Goal: Task Accomplishment & Management: Complete application form

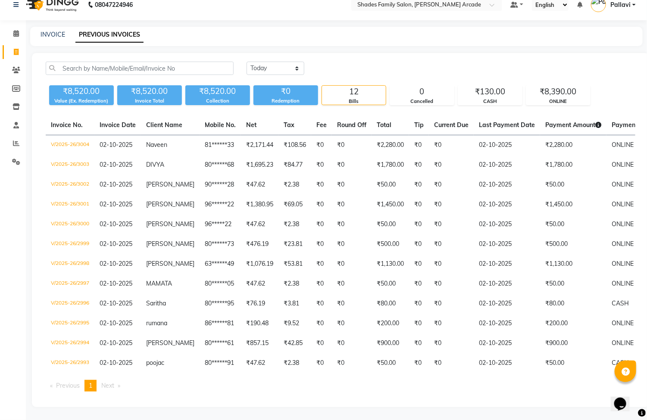
click at [61, 30] on div "INVOICE" at bounding box center [53, 34] width 25 height 9
click at [61, 31] on link "INVOICE" at bounding box center [53, 35] width 25 height 8
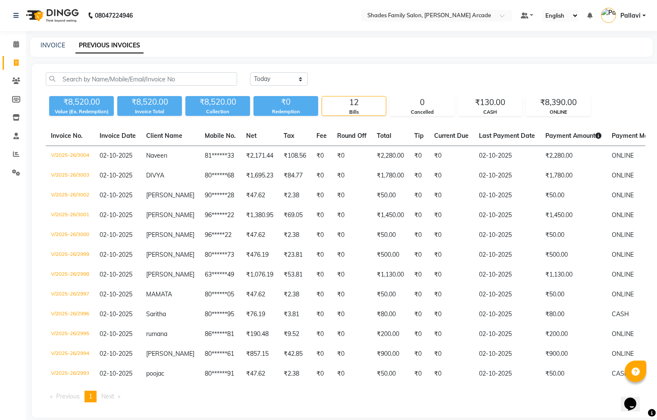
select select "5538"
select select "service"
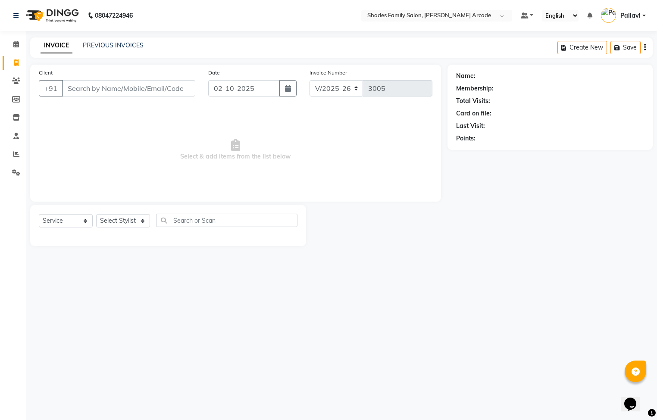
click at [83, 89] on input "Client" at bounding box center [128, 88] width 133 height 16
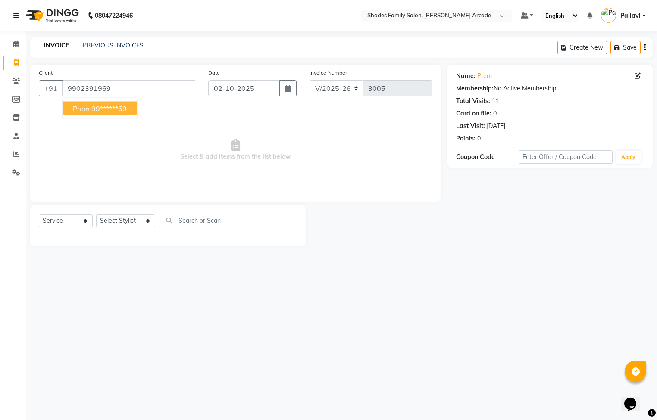
click at [90, 113] on button "Prem 99******69" at bounding box center [100, 109] width 75 height 14
type input "99******69"
click at [119, 225] on select "Select Stylist Admin [PERSON_NAME] [PERSON_NAME] Anuradha Ashwini Ayesha [PERSO…" at bounding box center [125, 220] width 59 height 13
select select "89300"
click at [96, 215] on select "Select Stylist Admin [PERSON_NAME] [PERSON_NAME] Anuradha Ashwini Ayesha [PERSO…" at bounding box center [125, 220] width 59 height 13
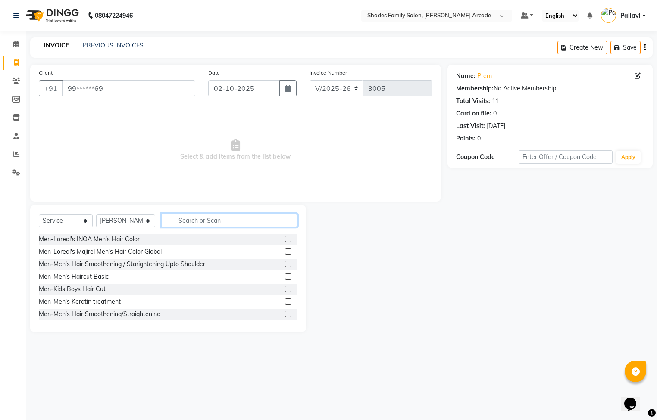
click at [180, 224] on input "text" at bounding box center [230, 220] width 136 height 13
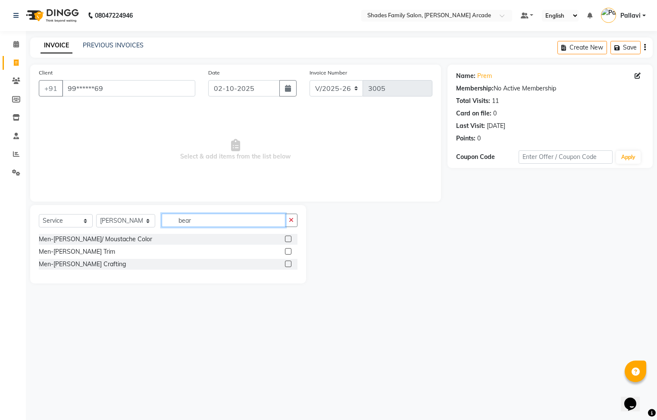
type input "bear"
click at [286, 263] on label at bounding box center [288, 264] width 6 height 6
click at [286, 263] on input "checkbox" at bounding box center [288, 265] width 6 height 6
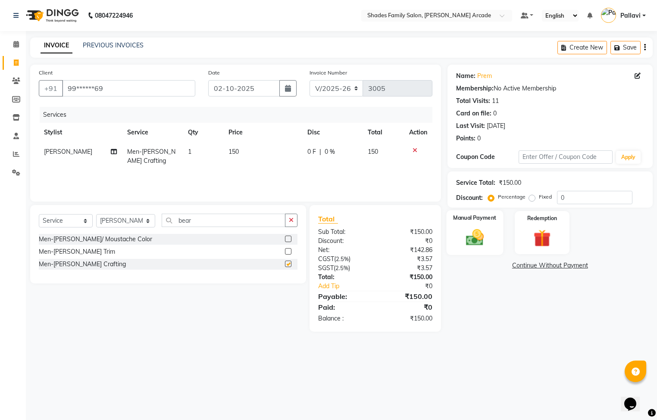
checkbox input "false"
click at [477, 236] on img at bounding box center [474, 238] width 29 height 21
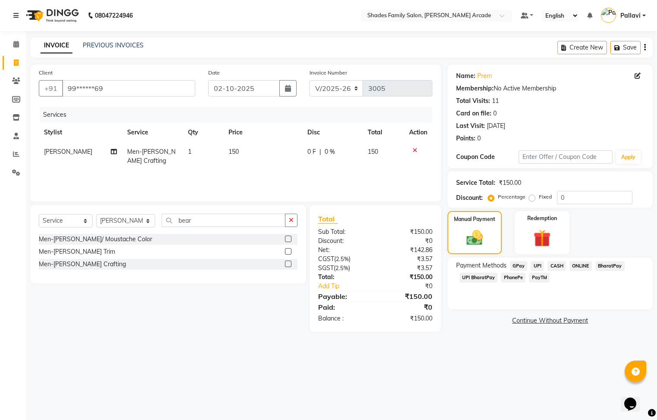
click at [557, 269] on span "CASH" at bounding box center [557, 266] width 19 height 10
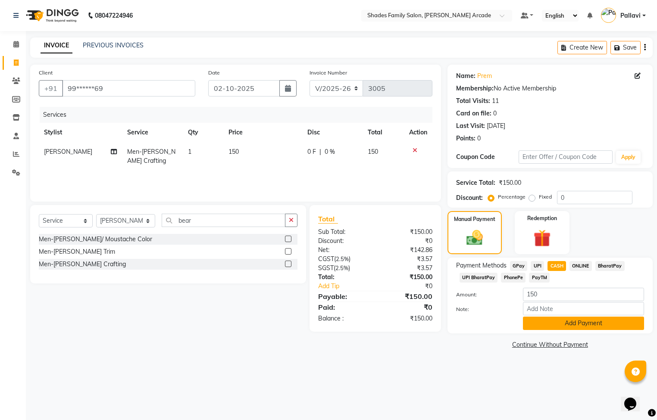
click at [573, 317] on button "Add Payment" at bounding box center [583, 323] width 121 height 13
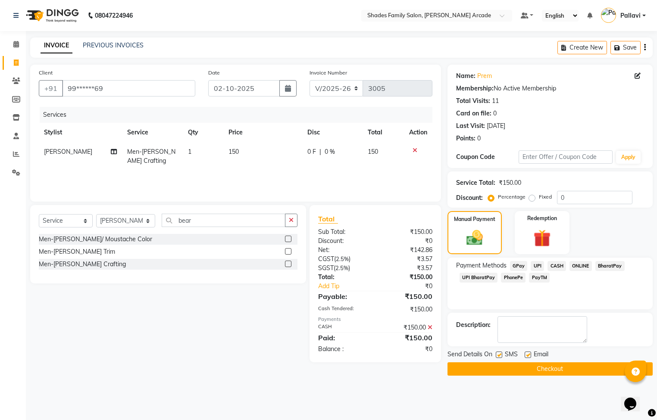
click at [561, 367] on button "Checkout" at bounding box center [550, 369] width 205 height 13
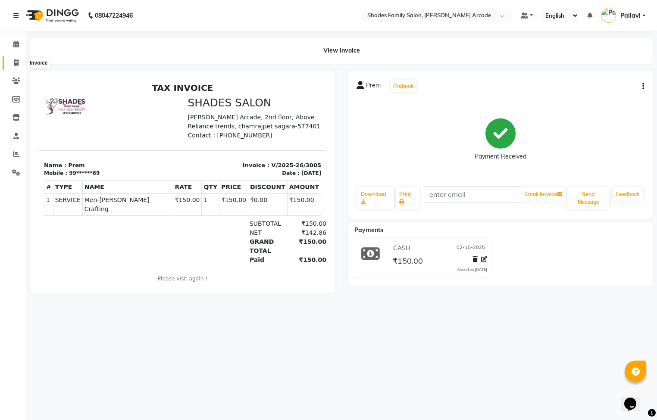
click at [18, 61] on icon at bounding box center [16, 63] width 5 height 6
select select "service"
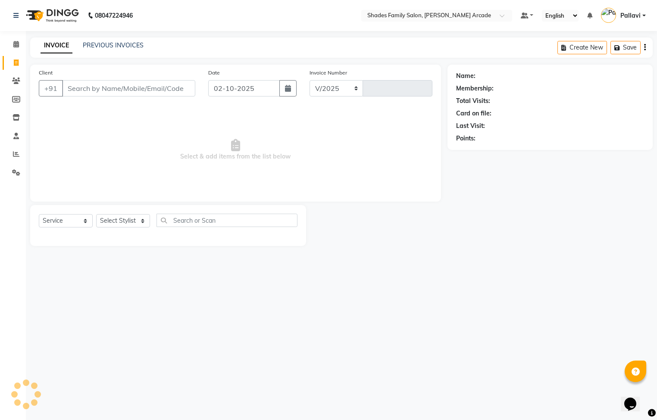
select select "5538"
type input "3006"
click at [104, 42] on link "PREVIOUS INVOICES" at bounding box center [113, 45] width 61 height 8
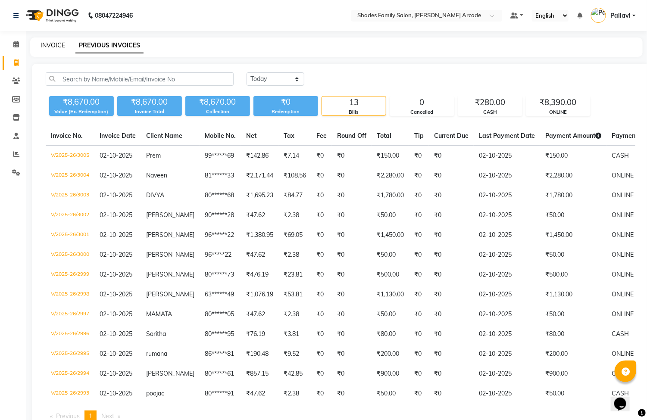
click at [48, 42] on link "INVOICE" at bounding box center [53, 45] width 25 height 8
select select "service"
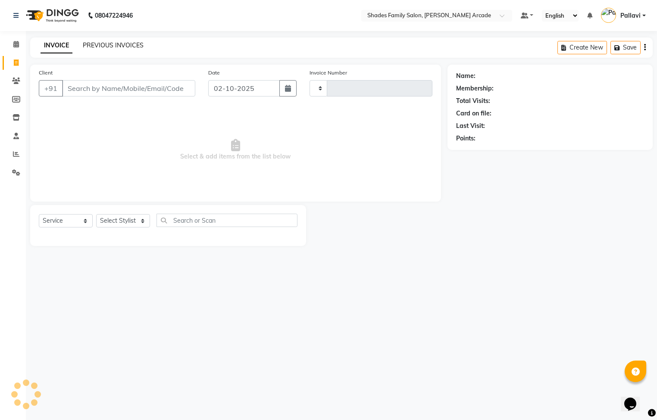
type input "3006"
select select "5538"
click at [130, 46] on link "PREVIOUS INVOICES" at bounding box center [113, 45] width 61 height 8
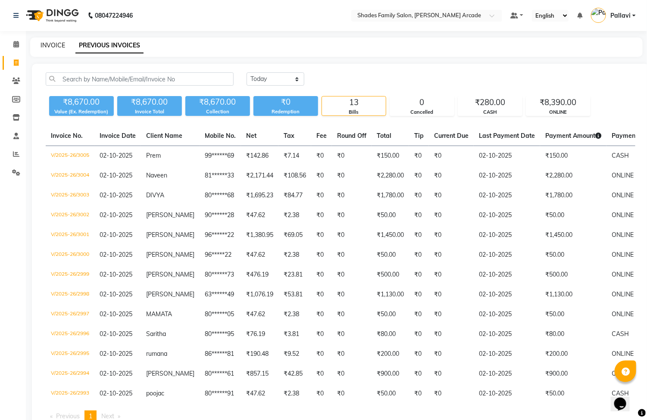
click at [57, 42] on link "INVOICE" at bounding box center [53, 45] width 25 height 8
select select "service"
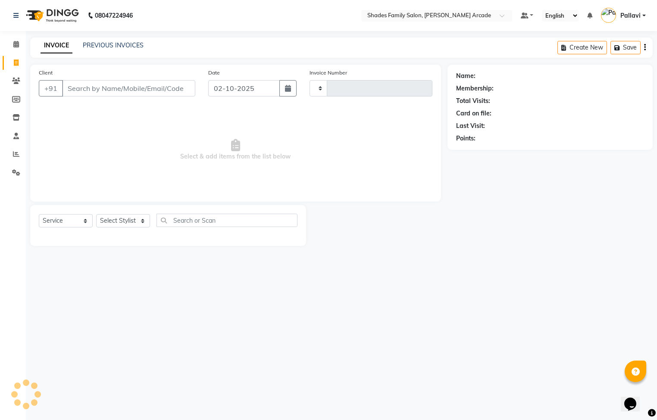
type input "3006"
select select "5538"
click at [111, 45] on link "PREVIOUS INVOICES" at bounding box center [113, 45] width 61 height 8
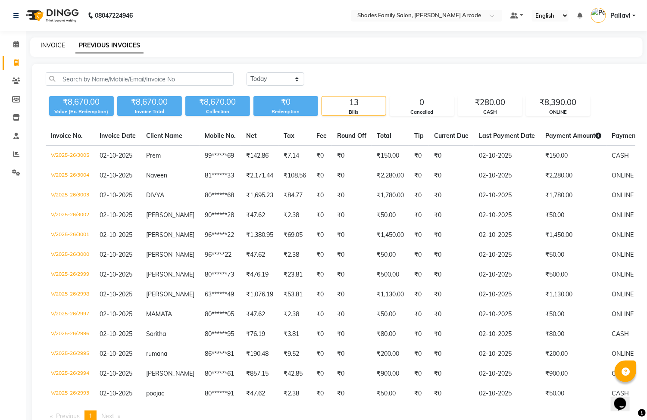
click at [44, 44] on link "INVOICE" at bounding box center [53, 45] width 25 height 8
select select "service"
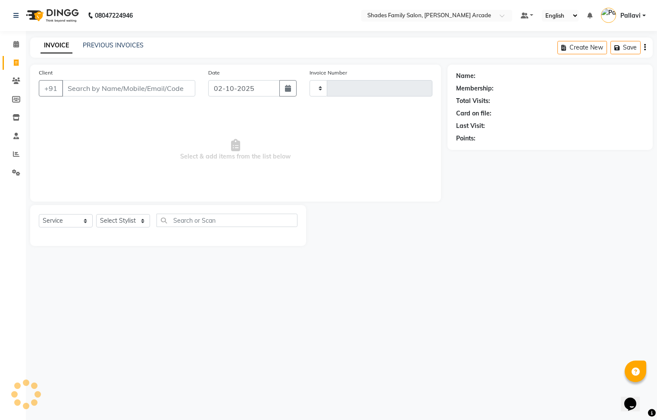
type input "3006"
select select "5538"
click at [122, 46] on link "PREVIOUS INVOICES" at bounding box center [113, 45] width 61 height 8
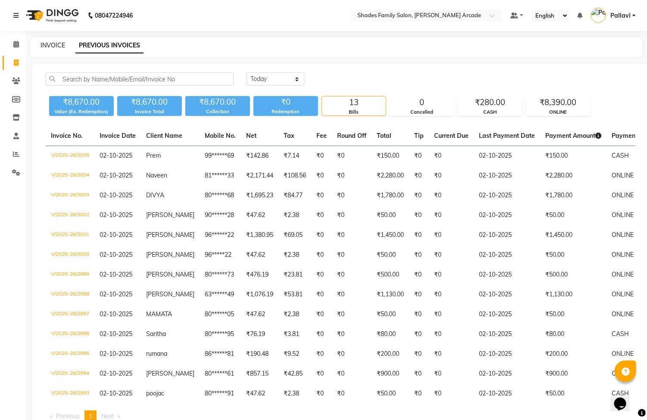
click at [57, 44] on link "INVOICE" at bounding box center [53, 45] width 25 height 8
select select "service"
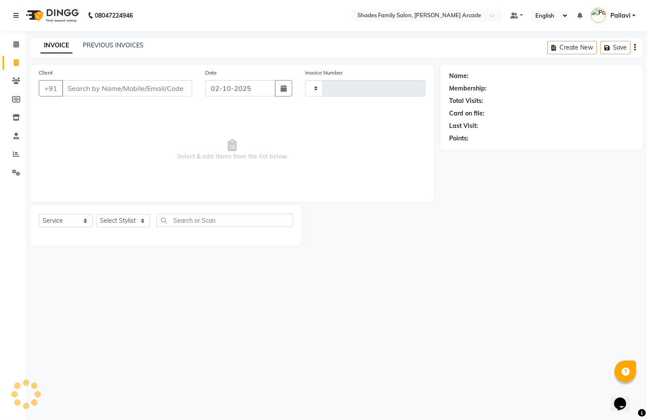
type input "3006"
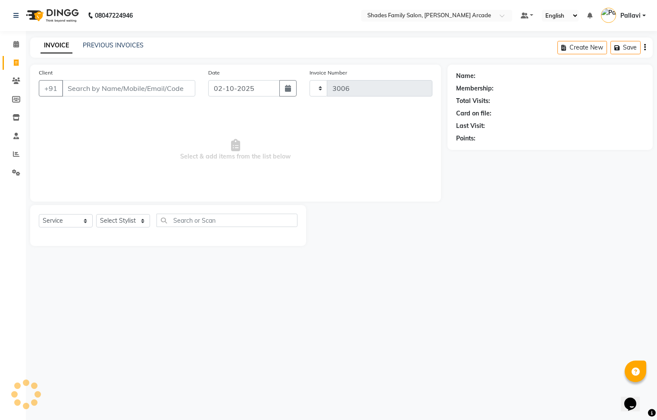
select select "5538"
click at [86, 83] on input "Client" at bounding box center [128, 88] width 133 height 16
type input "8088052449"
click at [179, 94] on button "Add Client" at bounding box center [173, 88] width 44 height 16
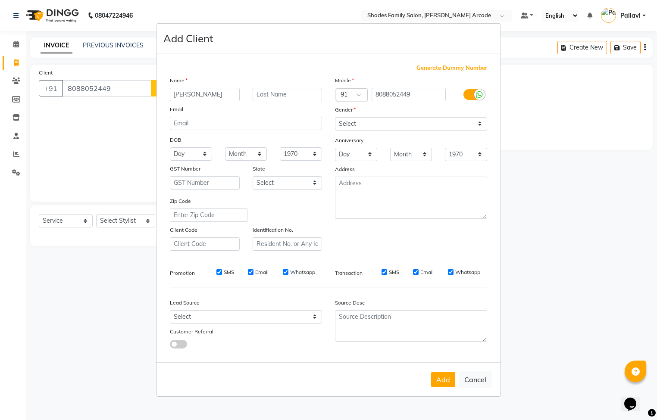
type input "[PERSON_NAME]"
click at [376, 126] on select "Select [DEMOGRAPHIC_DATA] [DEMOGRAPHIC_DATA] Other Prefer Not To Say" at bounding box center [411, 123] width 152 height 13
select select "[DEMOGRAPHIC_DATA]"
click at [335, 118] on select "Select [DEMOGRAPHIC_DATA] [DEMOGRAPHIC_DATA] Other Prefer Not To Say" at bounding box center [411, 123] width 152 height 13
click at [440, 379] on button "Add" at bounding box center [443, 380] width 24 height 16
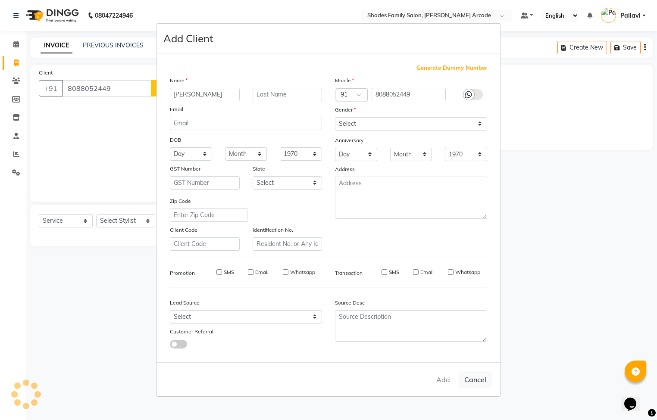
type input "80******49"
select select
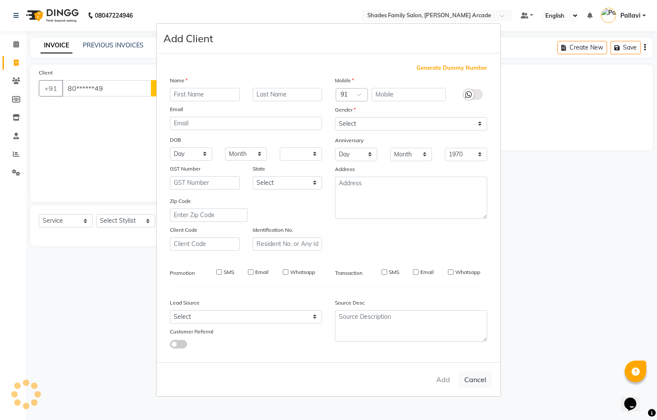
select select
checkbox input "false"
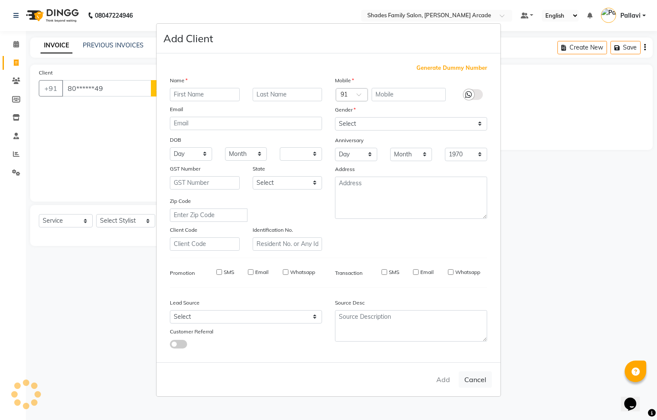
checkbox input "false"
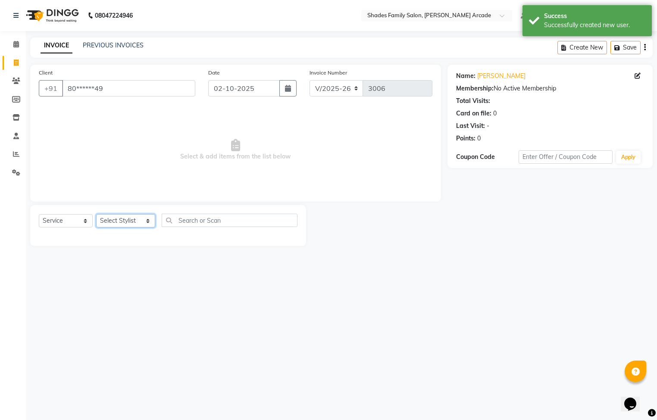
click at [123, 221] on select "Select Stylist Admin [PERSON_NAME] [PERSON_NAME] Anuradha Ashwini Ayesha [PERSO…" at bounding box center [125, 220] width 59 height 13
select select "84156"
click at [96, 215] on select "Select Stylist Admin [PERSON_NAME] [PERSON_NAME] Anuradha Ashwini Ayesha [PERSO…" at bounding box center [125, 220] width 59 height 13
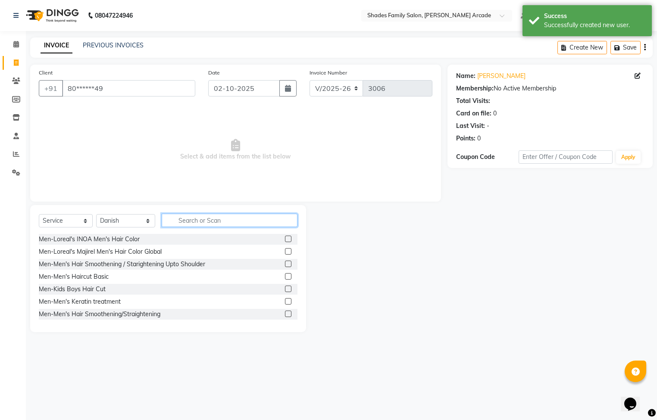
click at [197, 220] on input "text" at bounding box center [230, 220] width 136 height 13
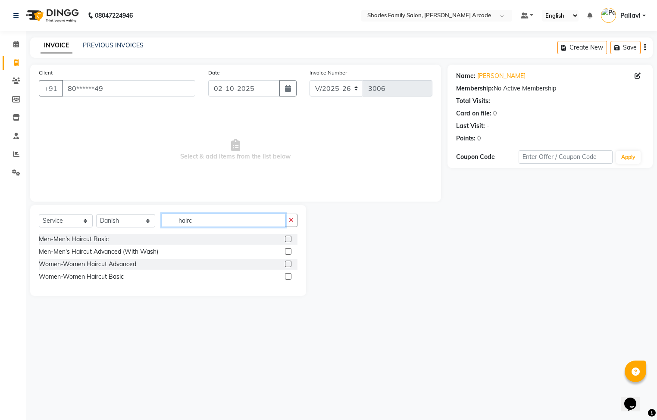
type input "hairc"
click at [290, 263] on label at bounding box center [288, 264] width 6 height 6
click at [290, 263] on input "checkbox" at bounding box center [288, 265] width 6 height 6
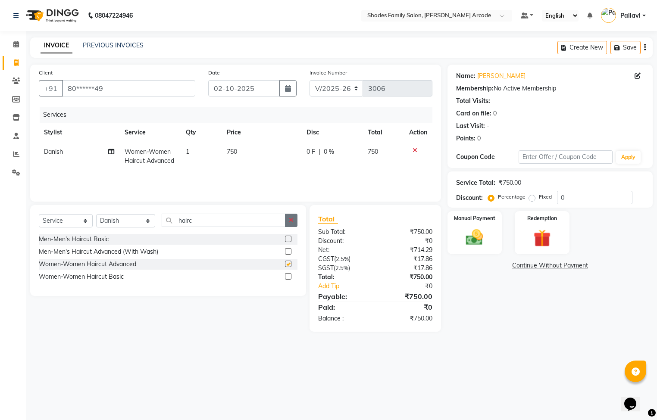
checkbox input "false"
click at [289, 218] on icon "button" at bounding box center [291, 220] width 5 height 6
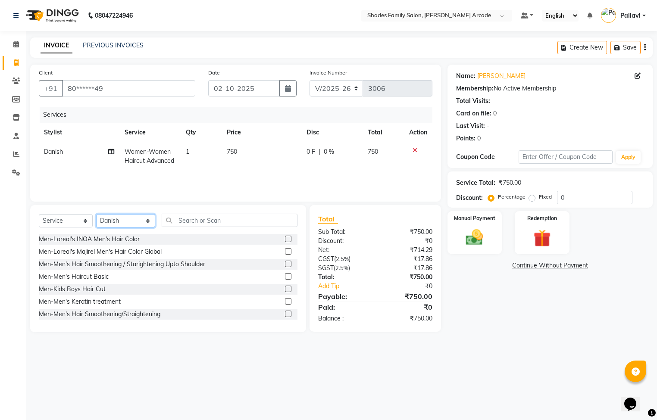
click at [124, 224] on select "Select Stylist Admin [PERSON_NAME] [PERSON_NAME] Anuradha Ashwini Ayesha [PERSO…" at bounding box center [125, 220] width 59 height 13
select select "92335"
click at [96, 215] on select "Select Stylist Admin [PERSON_NAME] [PERSON_NAME] Anuradha Ashwini Ayesha [PERSO…" at bounding box center [125, 220] width 59 height 13
click at [202, 224] on input "text" at bounding box center [230, 220] width 136 height 13
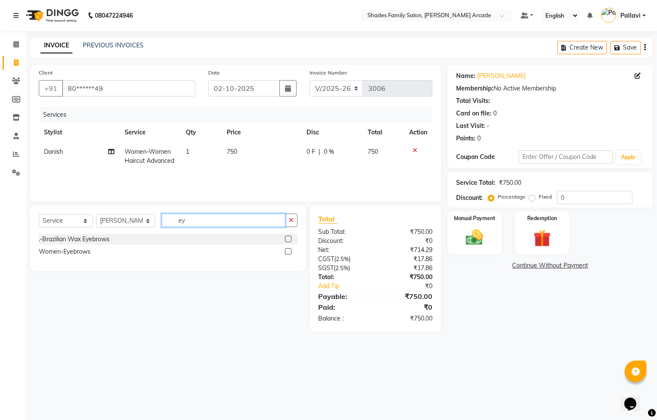
type input "ey"
click at [290, 250] on label at bounding box center [288, 251] width 6 height 6
click at [290, 250] on input "checkbox" at bounding box center [288, 252] width 6 height 6
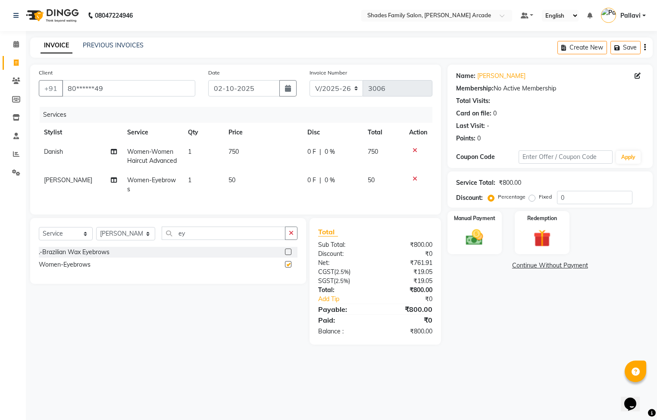
checkbox input "false"
click at [238, 150] on td "750" at bounding box center [262, 156] width 79 height 28
select select "84156"
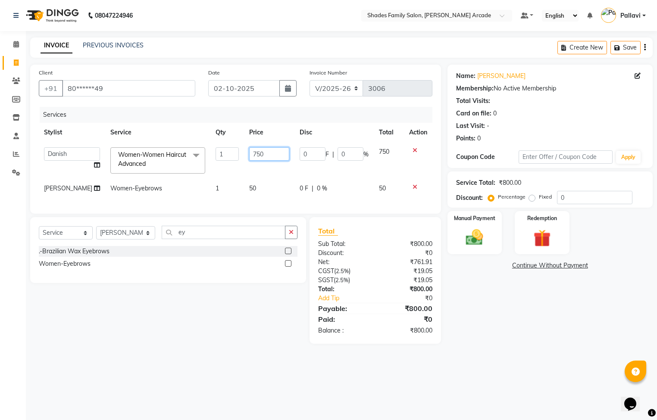
click at [257, 149] on input "750" at bounding box center [269, 153] width 40 height 13
type input "7"
type input "850"
click at [473, 233] on img at bounding box center [474, 238] width 29 height 21
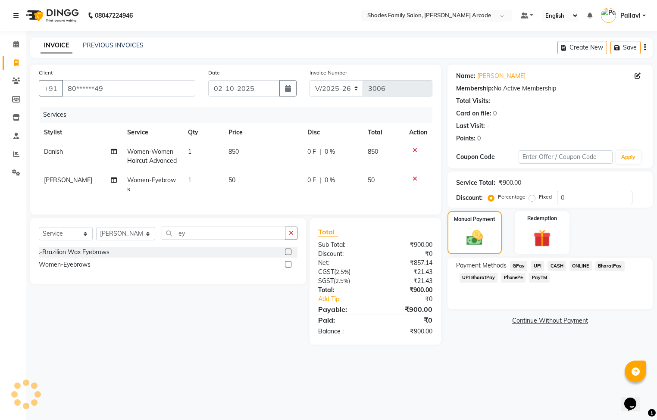
click at [574, 270] on span "ONLINE" at bounding box center [581, 266] width 22 height 10
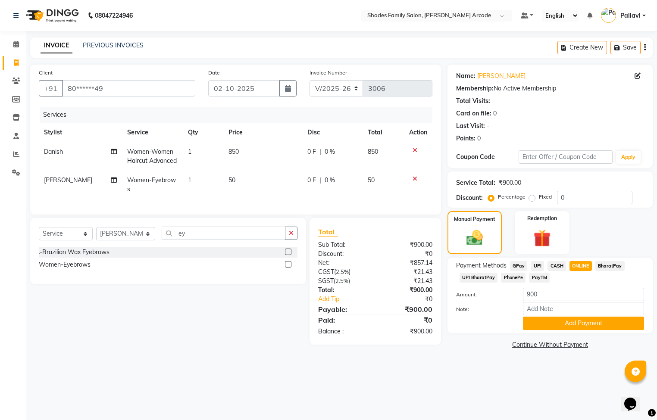
drag, startPoint x: 565, startPoint y: 327, endPoint x: 541, endPoint y: 374, distance: 52.8
click at [562, 333] on div "Payment Methods GPay UPI CASH ONLINE BharatPay UPI BharatPay PhonePe PayTM Amou…" at bounding box center [550, 296] width 205 height 76
click at [555, 326] on button "Add Payment" at bounding box center [583, 323] width 121 height 13
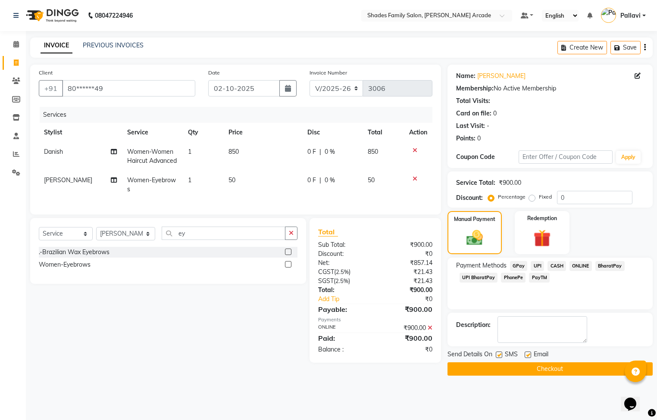
click at [545, 367] on button "Checkout" at bounding box center [550, 369] width 205 height 13
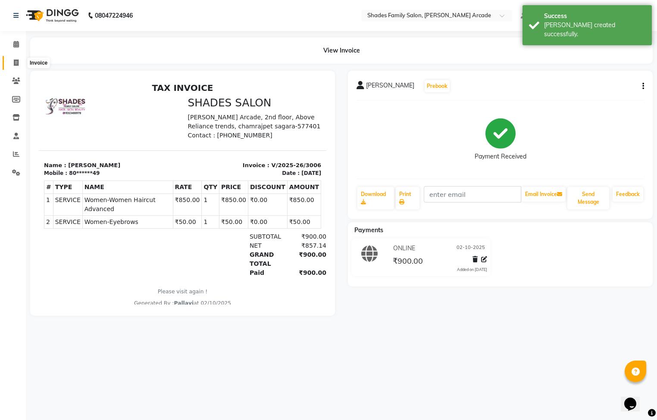
click at [15, 62] on icon at bounding box center [16, 63] width 5 height 6
select select "5538"
select select "service"
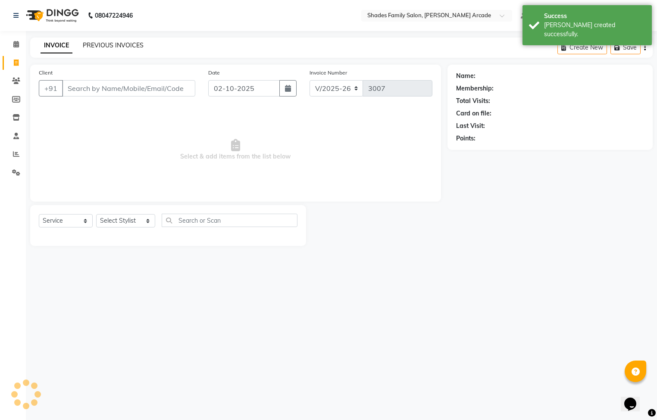
click at [114, 43] on link "PREVIOUS INVOICES" at bounding box center [113, 45] width 61 height 8
